Goal: Task Accomplishment & Management: Complete application form

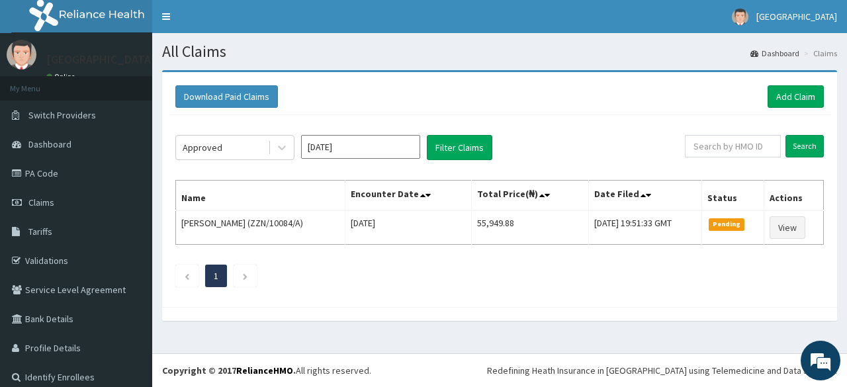
click at [451, 146] on button "Filter Claims" at bounding box center [460, 147] width 66 height 25
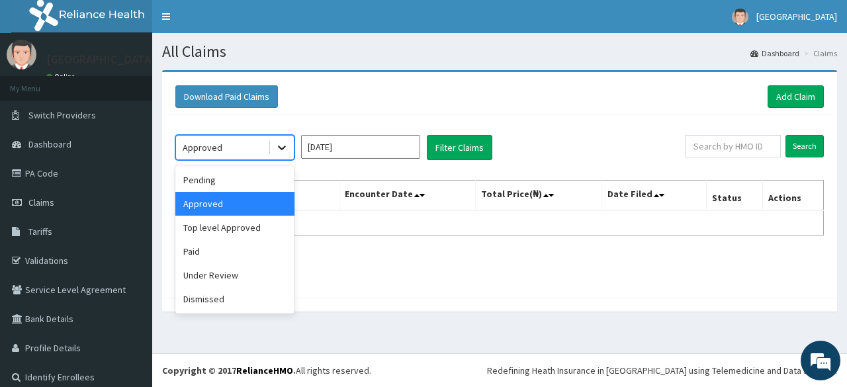
click at [283, 149] on icon at bounding box center [281, 147] width 13 height 13
click at [251, 234] on div "Top level Approved" at bounding box center [234, 228] width 119 height 24
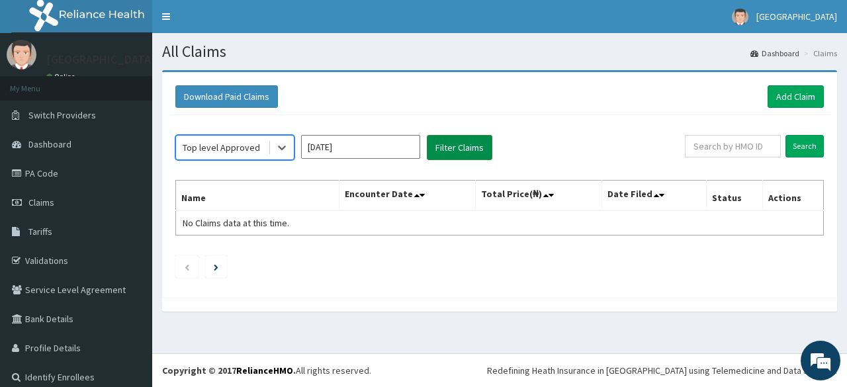
click at [459, 150] on button "Filter Claims" at bounding box center [460, 147] width 66 height 25
click at [287, 148] on icon at bounding box center [281, 147] width 13 height 13
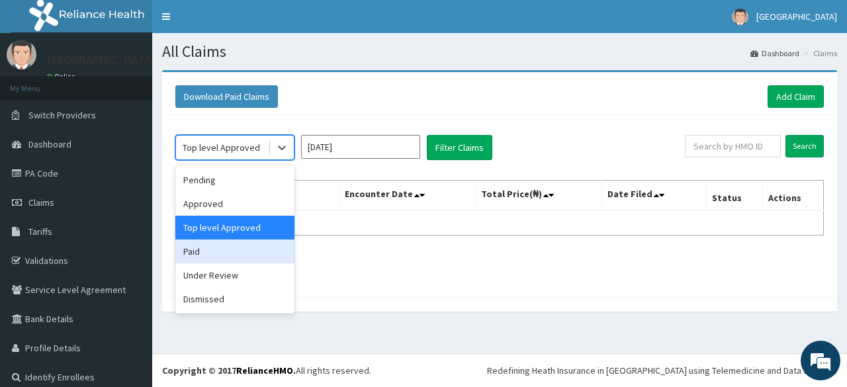
click at [250, 253] on div "Paid" at bounding box center [234, 252] width 119 height 24
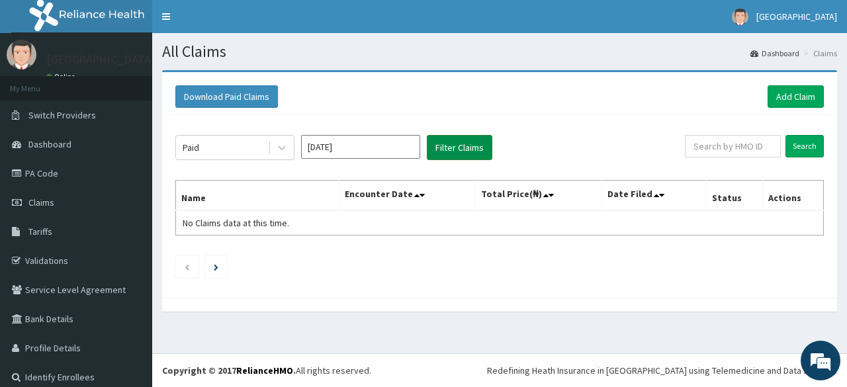
click at [453, 150] on button "Filter Claims" at bounding box center [460, 147] width 66 height 25
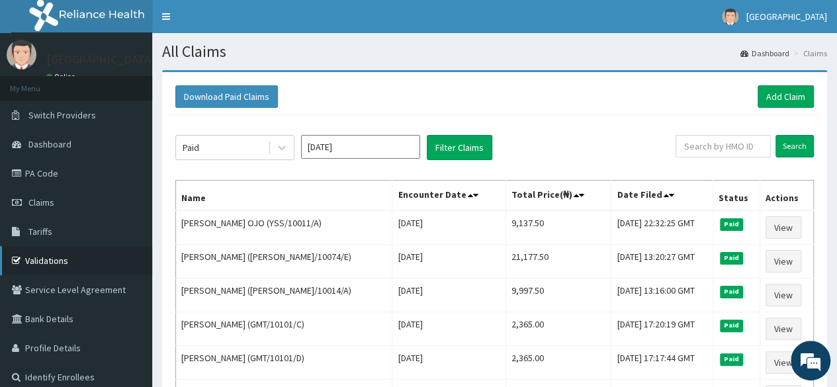
click at [44, 259] on link "Validations" at bounding box center [76, 260] width 152 height 29
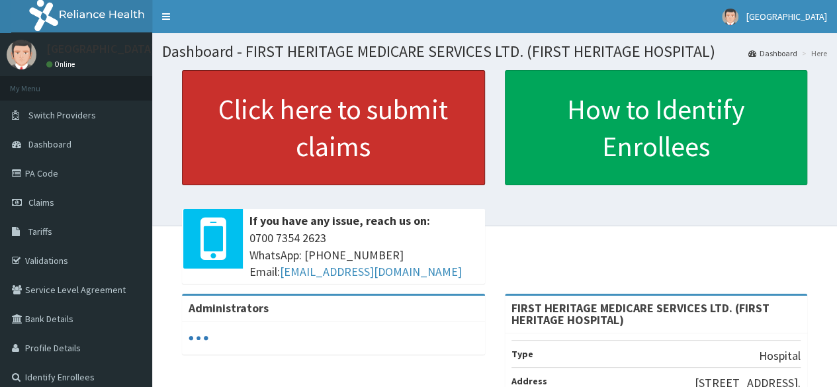
click at [312, 114] on link "Click here to submit claims" at bounding box center [333, 127] width 303 height 115
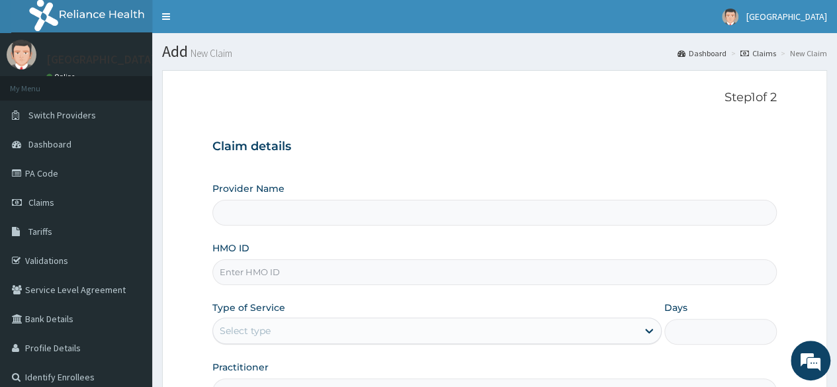
type input "FIRST HERITAGE MEDICARE SERVICES LTD. (FIRST HERITAGE HOSPITAL)"
click at [284, 273] on input "HMO ID" at bounding box center [494, 272] width 564 height 26
type input "EQL/10054/A"
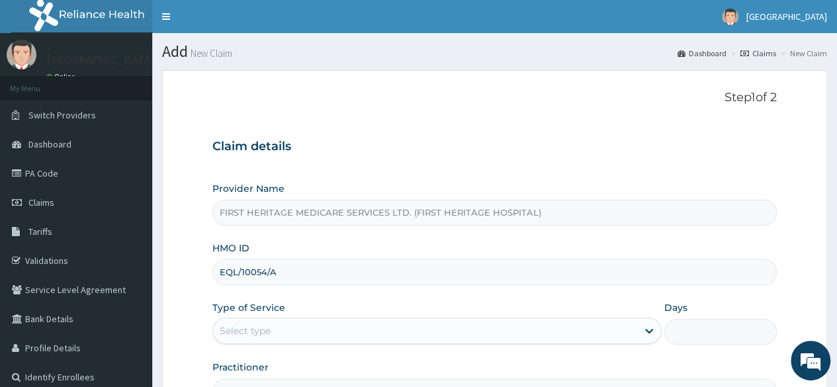
click at [278, 331] on div "Select type" at bounding box center [425, 330] width 424 height 21
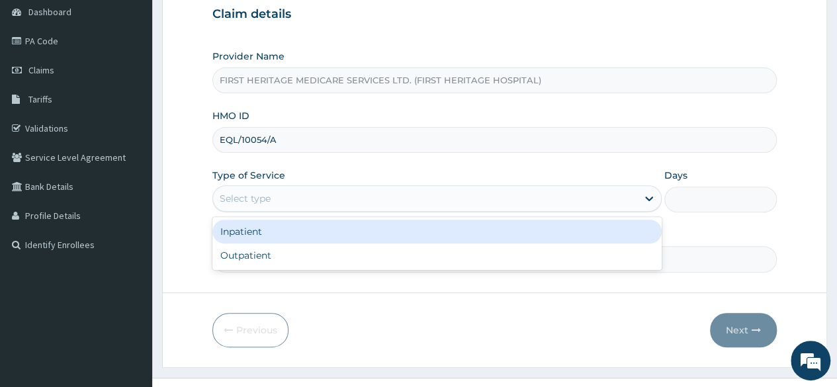
scroll to position [154, 0]
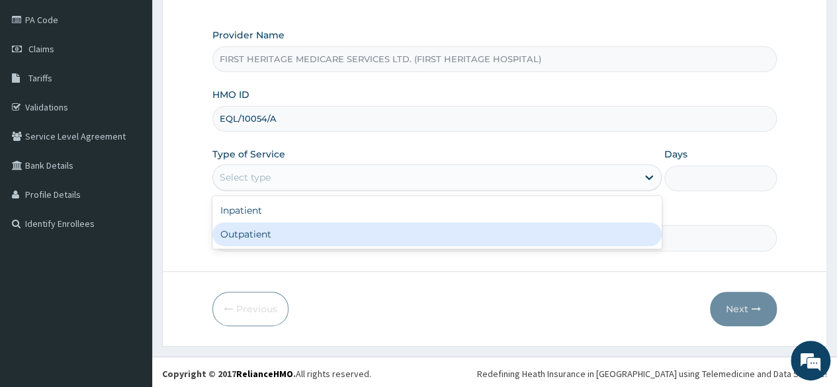
click at [306, 229] on div "Outpatient" at bounding box center [436, 234] width 449 height 24
type input "1"
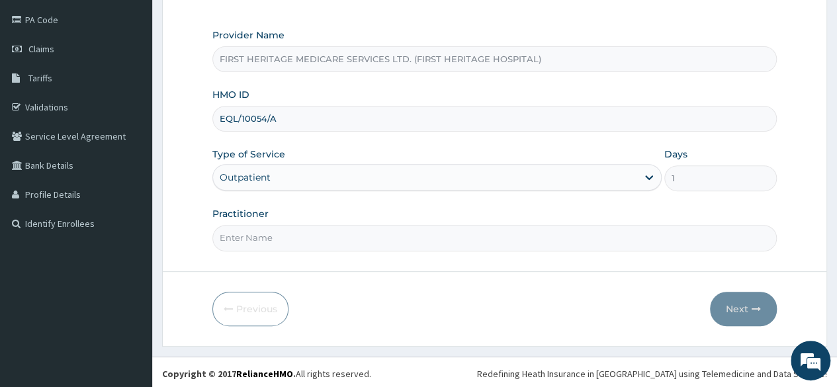
click at [306, 234] on input "Practitioner" at bounding box center [494, 238] width 564 height 26
type input "DR LUKE ONWE"
click at [741, 305] on button "Next" at bounding box center [743, 309] width 67 height 34
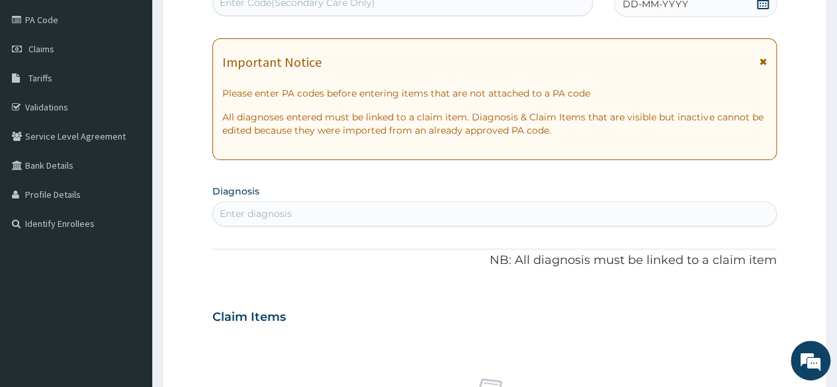
click at [765, 5] on icon at bounding box center [762, 2] width 13 height 13
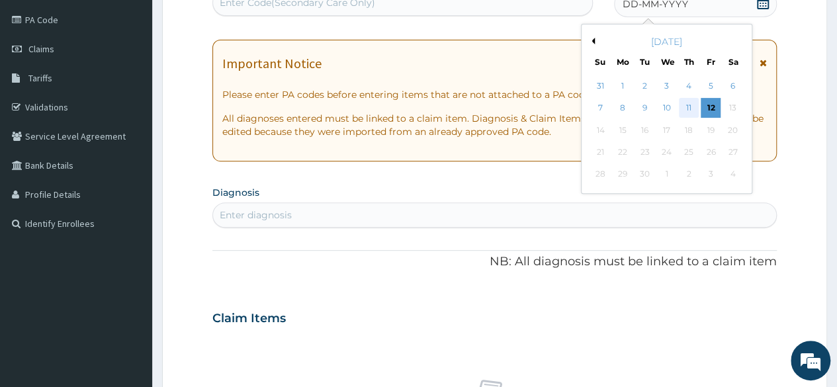
click at [687, 107] on div "11" at bounding box center [689, 109] width 20 height 20
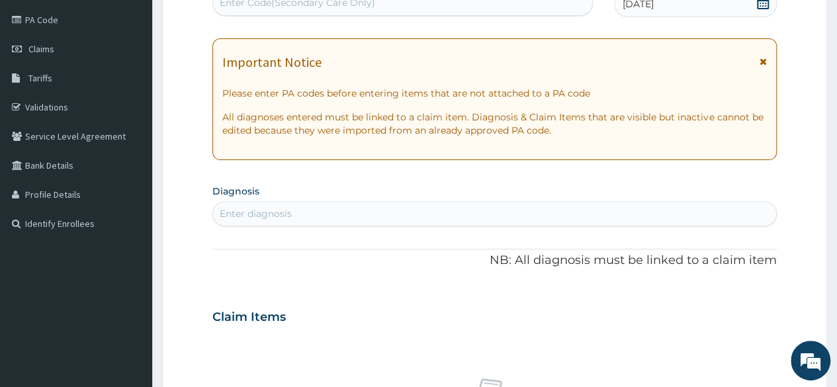
click at [256, 212] on div "Enter diagnosis" at bounding box center [256, 213] width 72 height 13
type input "onycho"
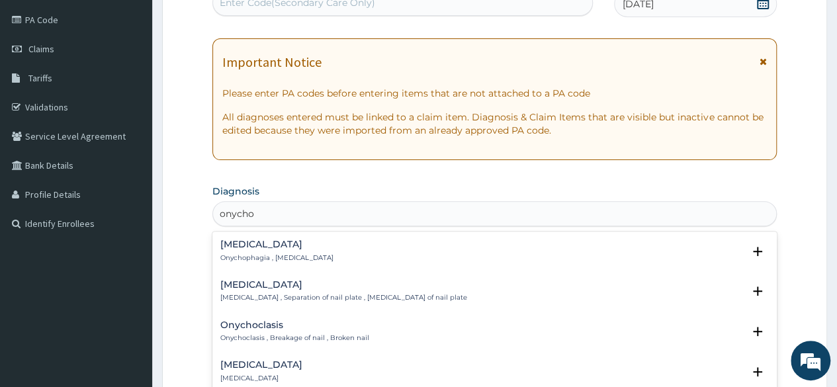
click at [259, 286] on h4 "Onycholysis" at bounding box center [343, 285] width 247 height 10
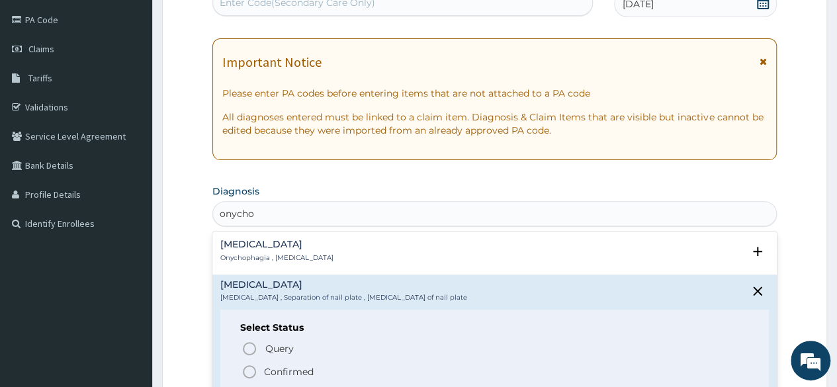
click at [275, 369] on p "Confirmed" at bounding box center [289, 371] width 50 height 13
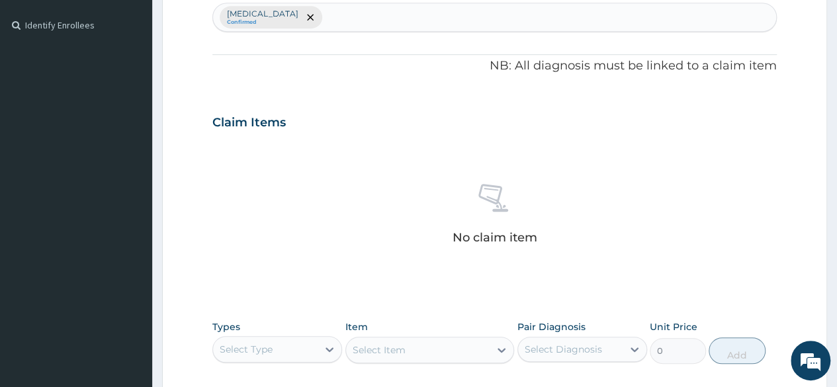
scroll to position [484, 0]
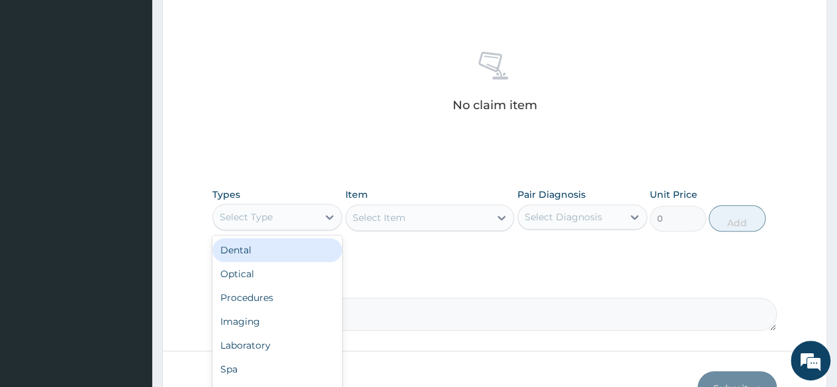
click at [279, 216] on div "Select Type" at bounding box center [265, 216] width 105 height 21
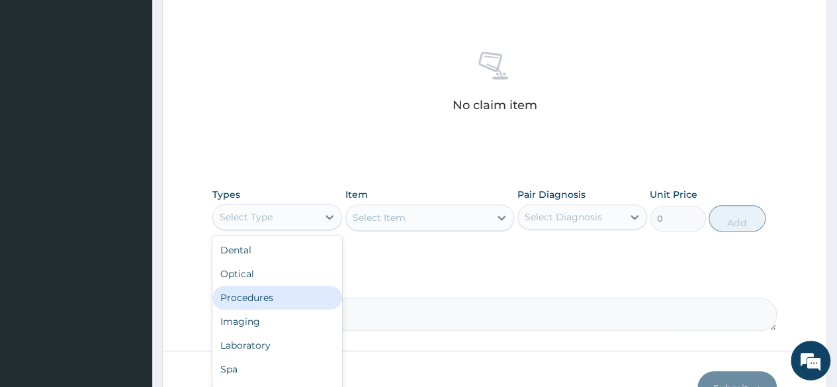
click at [266, 294] on div "Procedures" at bounding box center [277, 298] width 130 height 24
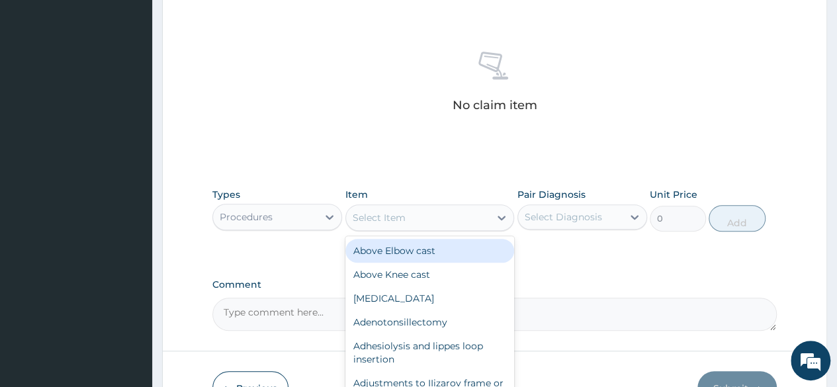
click at [396, 220] on div "Select Item" at bounding box center [379, 217] width 53 height 13
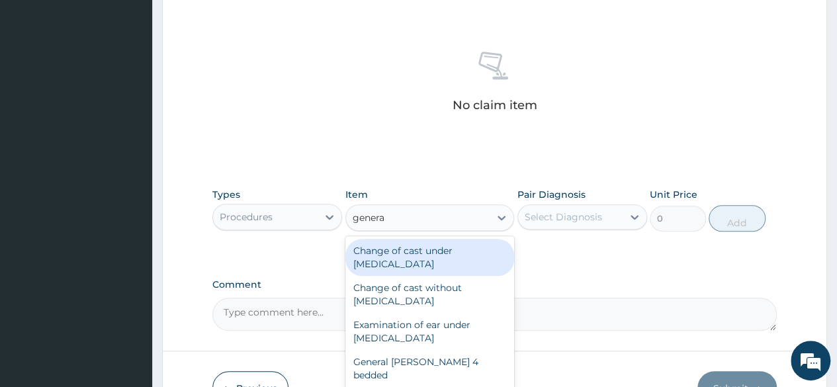
type input "general"
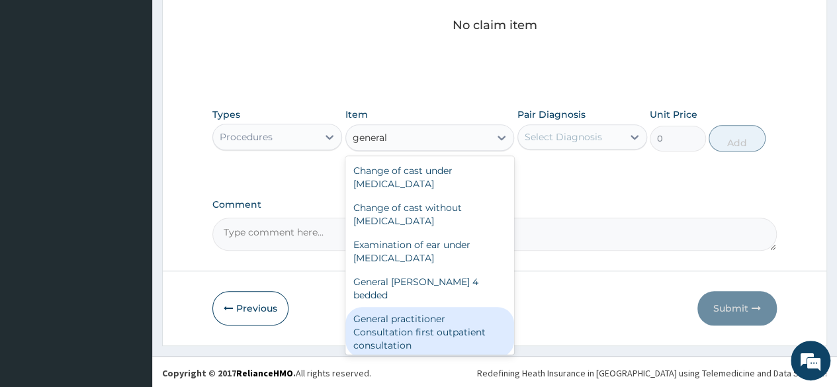
click at [409, 316] on div "General practitioner Consultation first outpatient consultation" at bounding box center [429, 332] width 169 height 50
type input "3547.5"
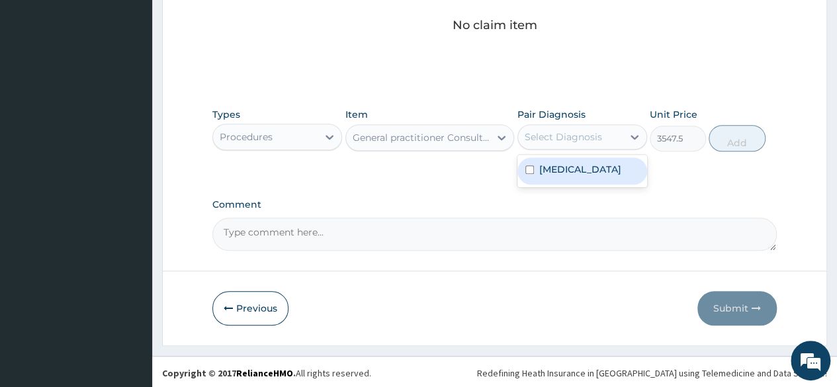
click at [574, 138] on div "Select Diagnosis" at bounding box center [563, 136] width 77 height 13
click at [562, 167] on label "Onycholysis" at bounding box center [580, 169] width 82 height 13
checkbox input "true"
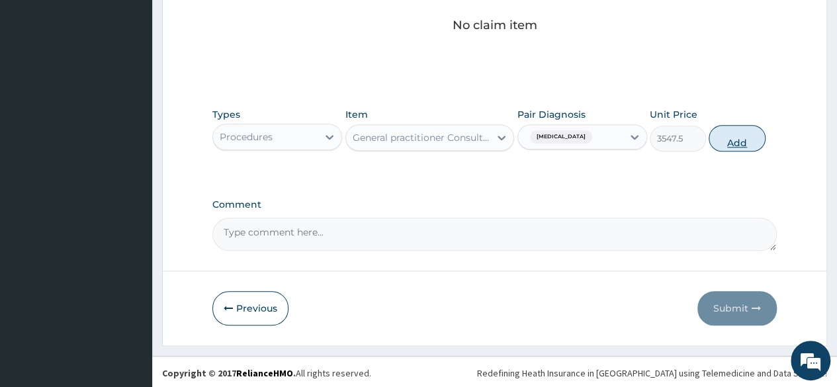
click at [737, 141] on button "Add" at bounding box center [737, 138] width 56 height 26
type input "0"
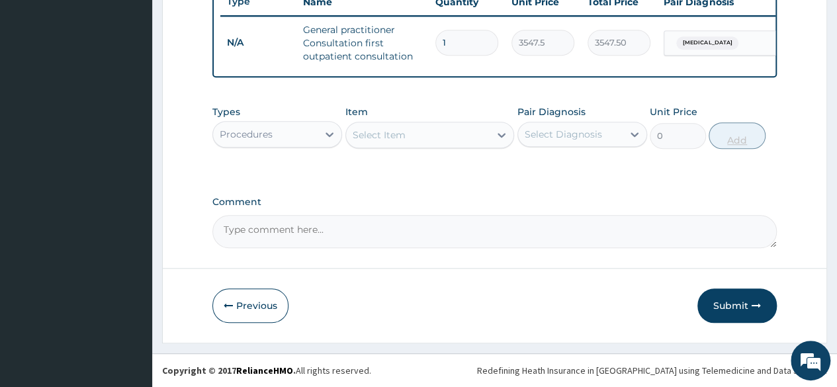
scroll to position [519, 0]
click at [261, 134] on div "Procedures" at bounding box center [246, 134] width 53 height 13
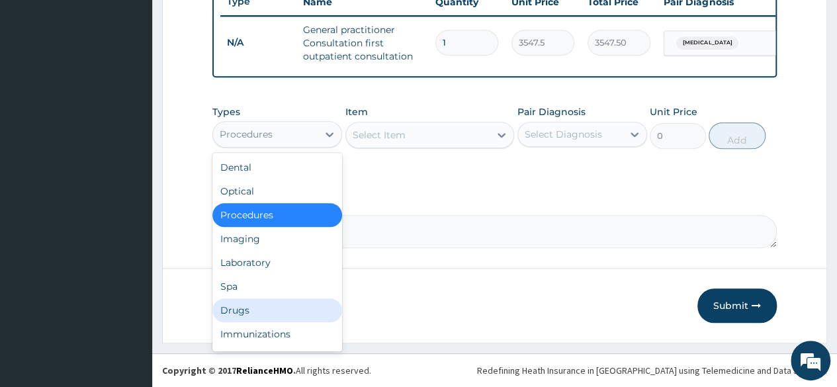
click at [267, 306] on div "Drugs" at bounding box center [277, 310] width 130 height 24
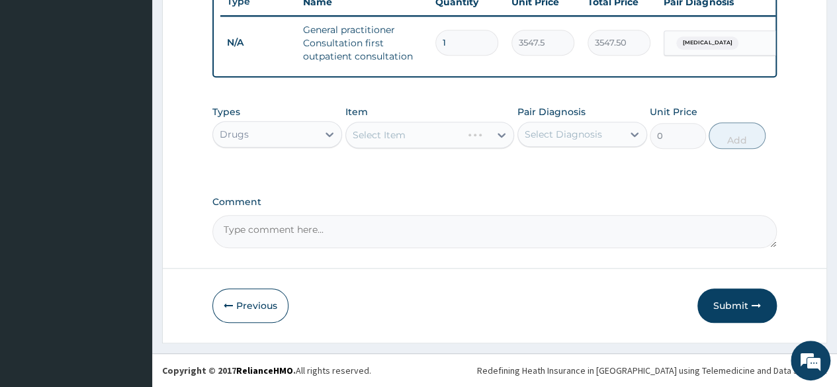
click at [408, 133] on div "Select Item" at bounding box center [429, 135] width 169 height 26
click at [408, 133] on div "Select Item" at bounding box center [418, 134] width 144 height 21
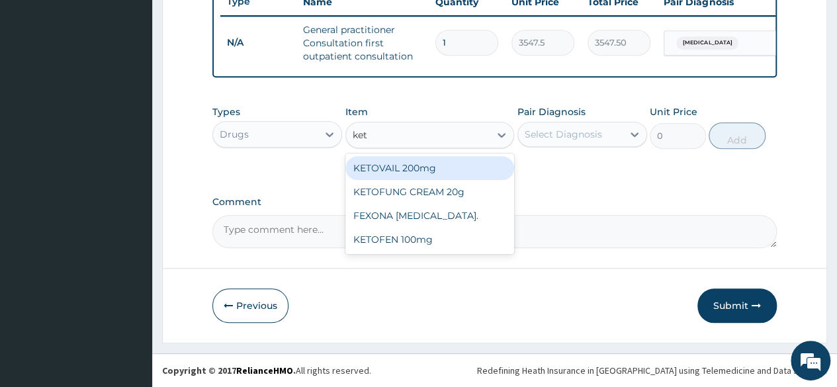
type input "keto"
click at [409, 166] on div "KETOVAIL 200mg" at bounding box center [429, 168] width 169 height 24
type input "354.75"
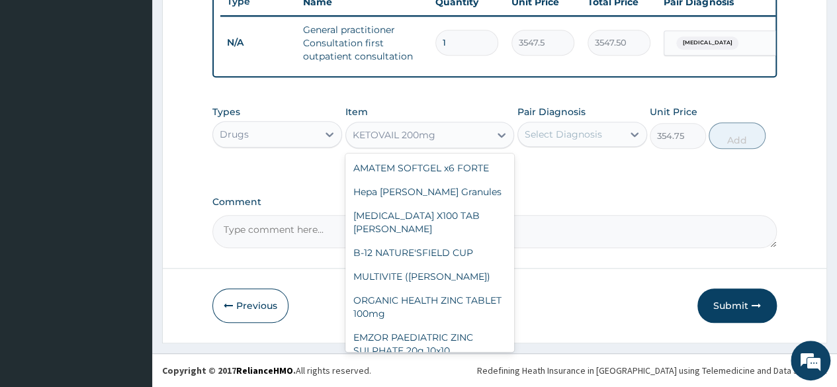
click at [446, 137] on div "KETOVAIL 200mg" at bounding box center [418, 134] width 144 height 21
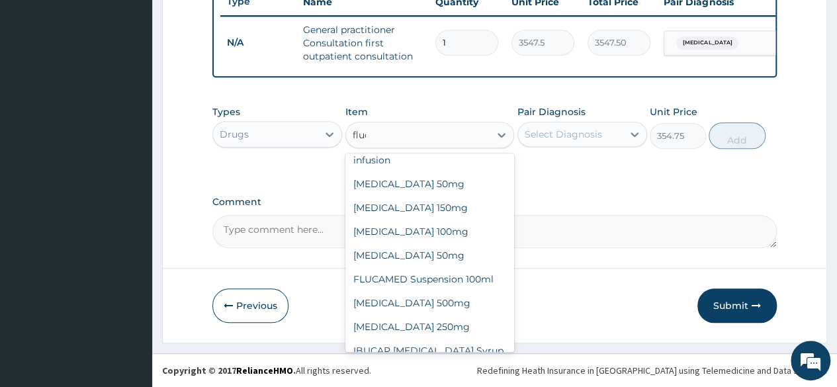
scroll to position [0, 0]
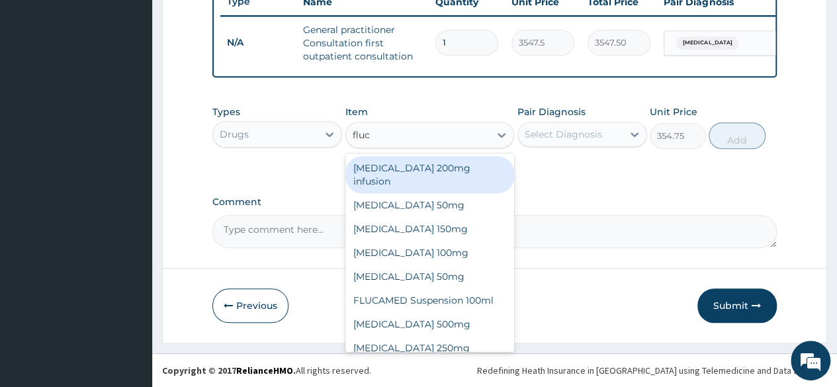
type input "fluco"
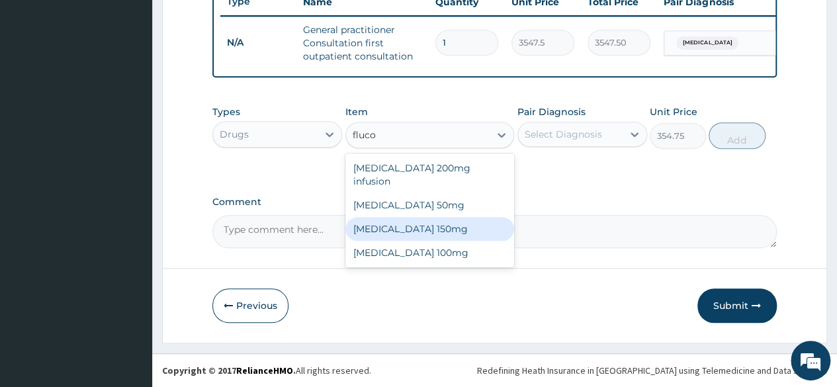
click at [422, 218] on div "Fluconazole 150mg" at bounding box center [429, 229] width 169 height 24
type input "1537.25"
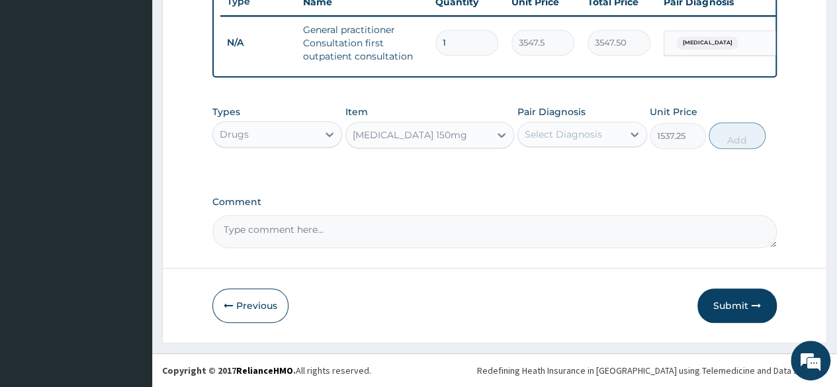
click at [541, 136] on div "Select Diagnosis" at bounding box center [563, 134] width 77 height 13
click at [544, 172] on label "Onycholysis" at bounding box center [580, 166] width 82 height 13
checkbox input "true"
click at [736, 140] on button "Add" at bounding box center [737, 135] width 56 height 26
type input "0"
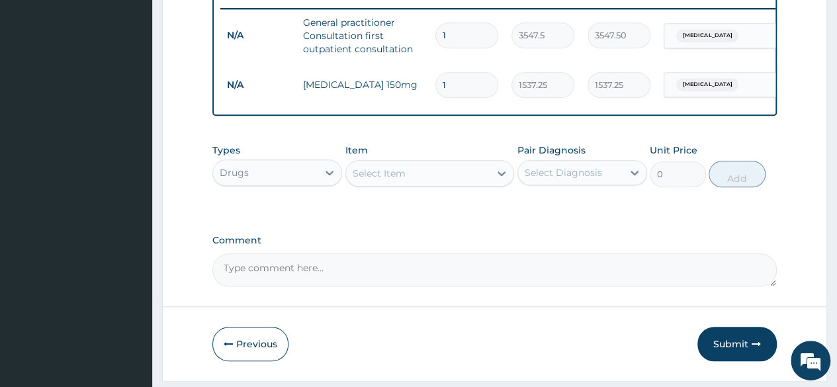
type input "0.00"
type input "3"
type input "4611.75"
type input "3"
click at [366, 180] on div "Select Item" at bounding box center [379, 173] width 53 height 13
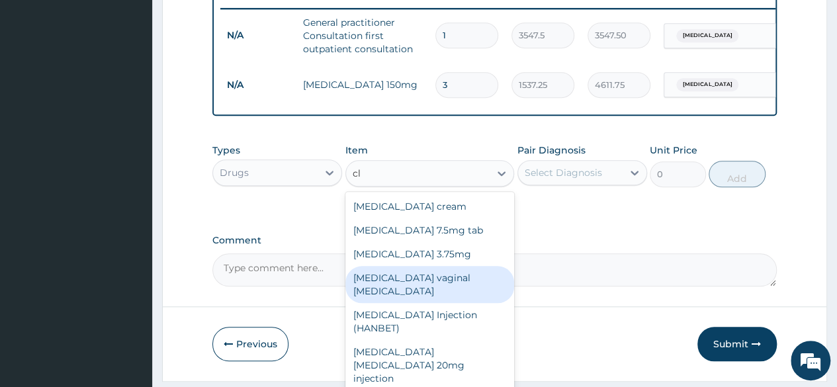
type input "c"
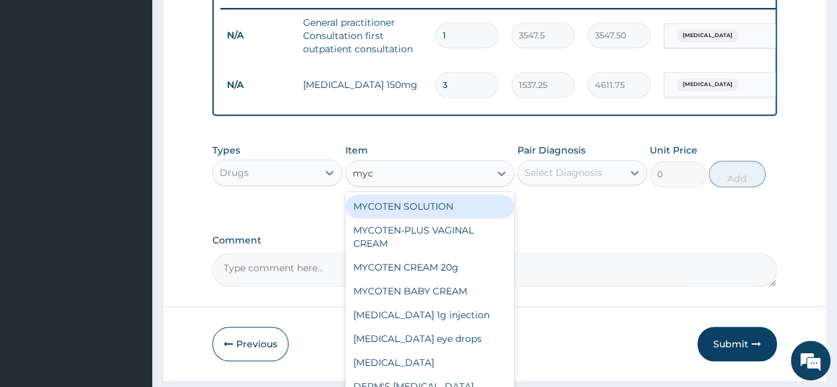
type input "myco"
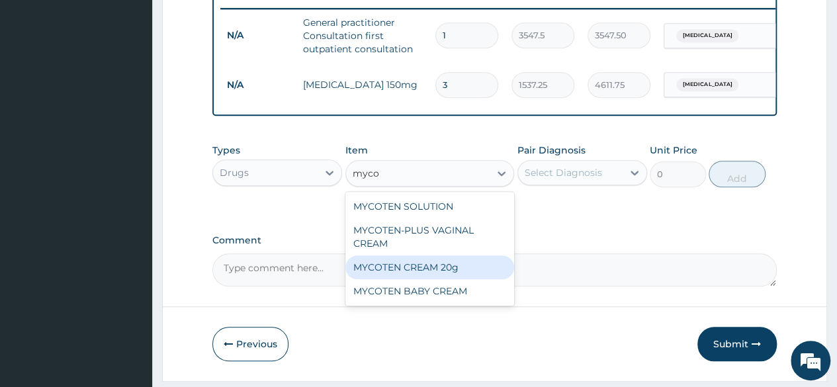
click at [409, 273] on div "MYCOTEN CREAM 20g" at bounding box center [429, 267] width 169 height 24
type input "1182.5"
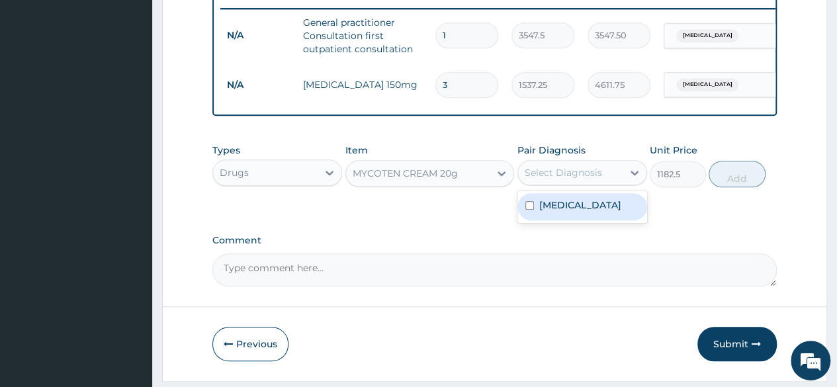
click at [561, 179] on div "Select Diagnosis" at bounding box center [563, 172] width 77 height 13
click at [550, 212] on label "Onycholysis" at bounding box center [580, 205] width 82 height 13
checkbox input "true"
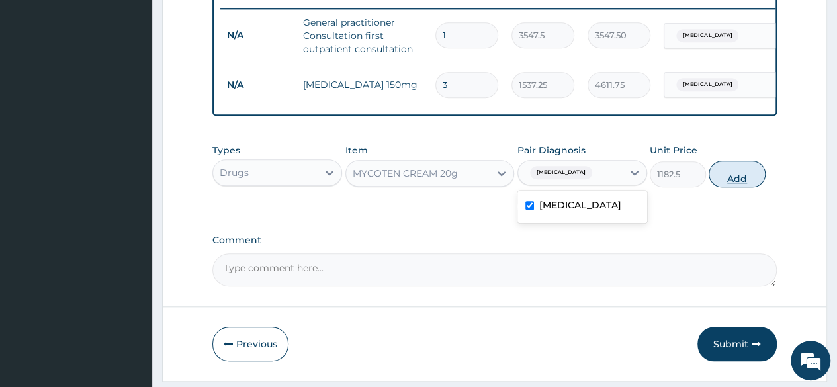
click at [737, 184] on button "Add" at bounding box center [737, 174] width 56 height 26
type input "0"
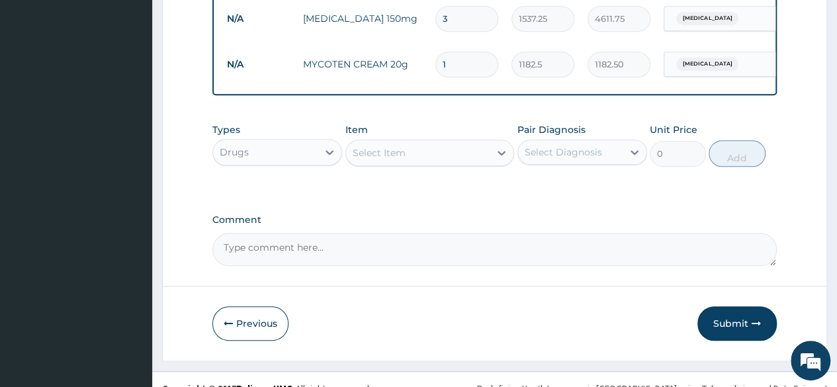
scroll to position [611, 0]
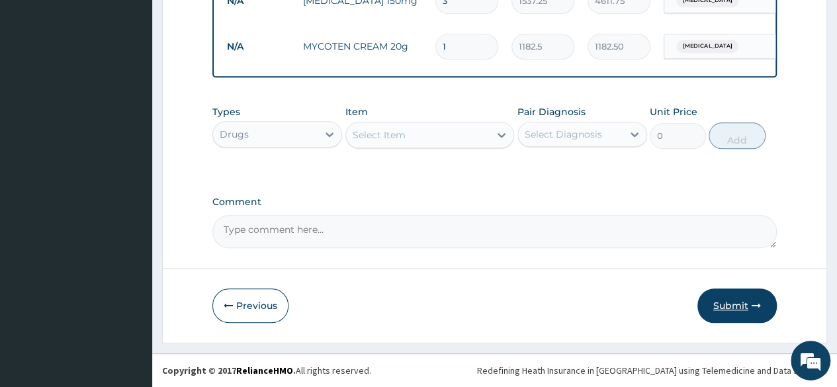
click at [735, 306] on button "Submit" at bounding box center [736, 306] width 79 height 34
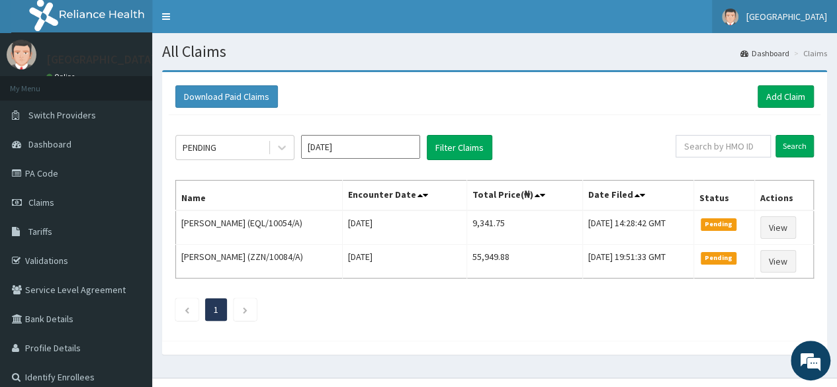
click at [770, 21] on span "[GEOGRAPHIC_DATA]" at bounding box center [786, 17] width 81 height 12
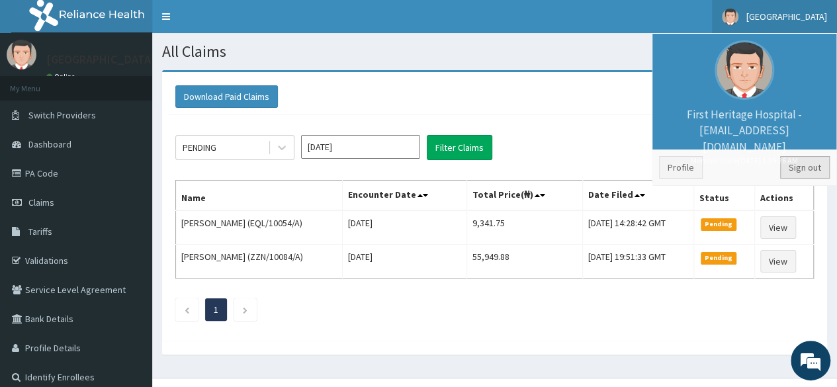
click at [811, 163] on link "Sign out" at bounding box center [805, 167] width 50 height 22
